Goal: Complete application form

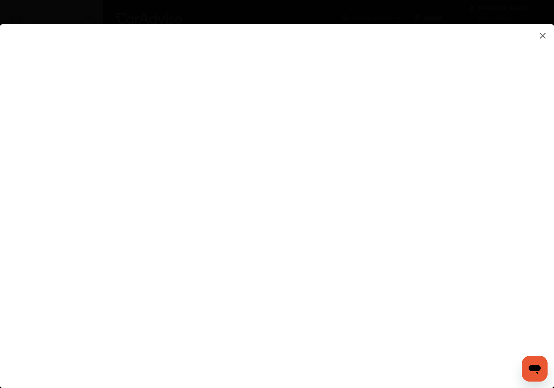
click at [352, 126] on flutter-view at bounding box center [277, 198] width 554 height 348
click at [308, 112] on flutter-view at bounding box center [277, 198] width 554 height 348
type input "*"
type input "****"
type input "*"
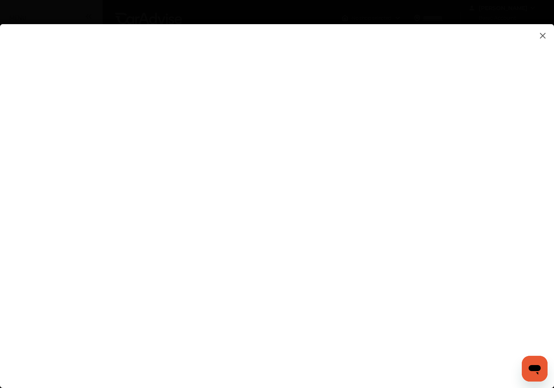
type input "*******"
click at [302, 320] on flutter-view at bounding box center [277, 198] width 554 height 348
click at [391, 343] on flutter-view at bounding box center [277, 198] width 554 height 348
click at [391, 131] on flutter-view at bounding box center [277, 198] width 554 height 348
type input "**********"
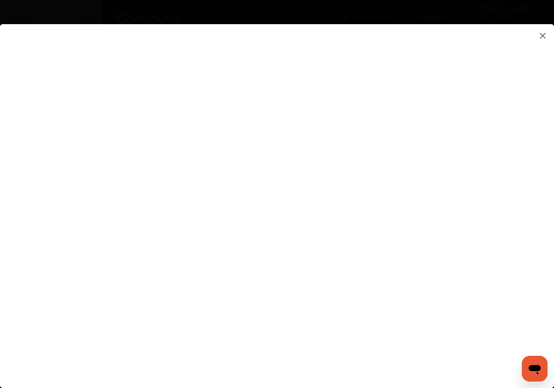
click at [445, 170] on flutter-view at bounding box center [277, 198] width 554 height 348
click at [416, 176] on flutter-view at bounding box center [277, 198] width 554 height 348
click at [480, 174] on flutter-view at bounding box center [277, 198] width 554 height 348
click at [400, 198] on flutter-view at bounding box center [277, 198] width 554 height 348
click at [390, 174] on flutter-view at bounding box center [277, 198] width 554 height 348
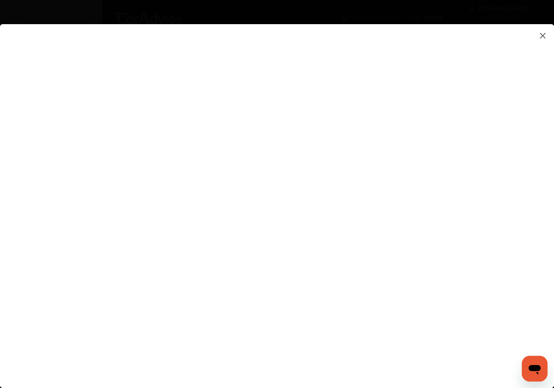
type textarea "**********"
click at [381, 141] on flutter-view at bounding box center [277, 198] width 554 height 348
click at [482, 218] on flutter-view at bounding box center [277, 198] width 554 height 348
click at [374, 103] on flutter-view at bounding box center [277, 198] width 554 height 348
click at [259, 237] on flutter-view at bounding box center [277, 198] width 554 height 348
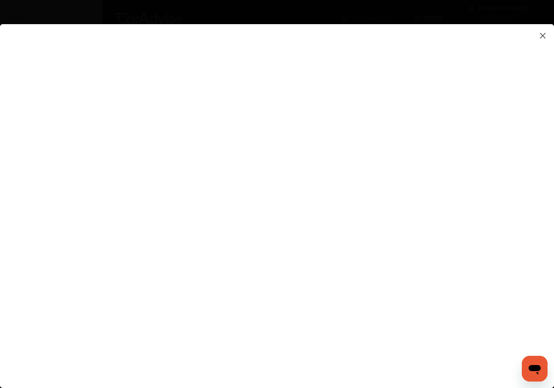
click at [544, 35] on img at bounding box center [543, 36] width 10 height 10
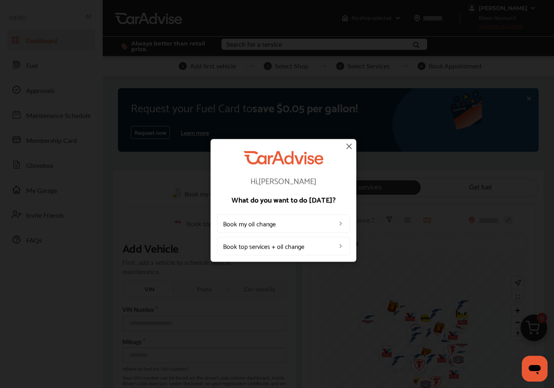
click at [352, 146] on img at bounding box center [349, 146] width 10 height 10
